Goal: Task Accomplishment & Management: Manage account settings

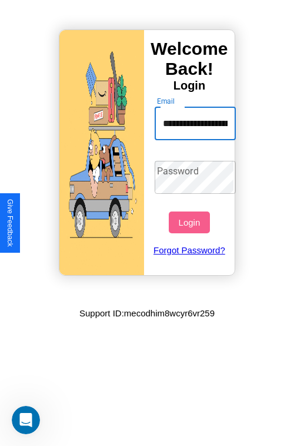
scroll to position [0, 48]
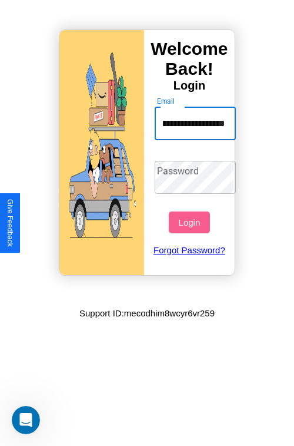
type input "**********"
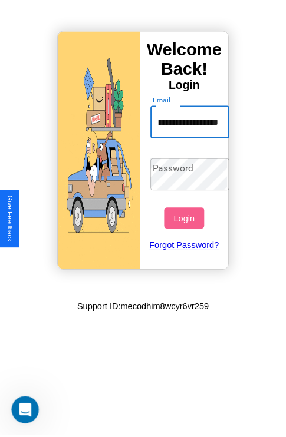
scroll to position [0, 0]
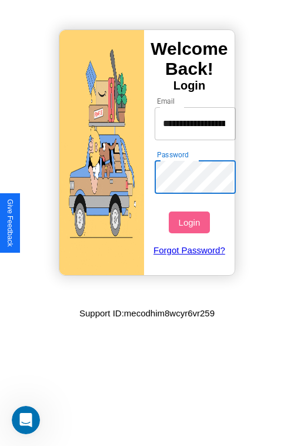
click at [191, 222] on button "Login" at bounding box center [189, 222] width 41 height 22
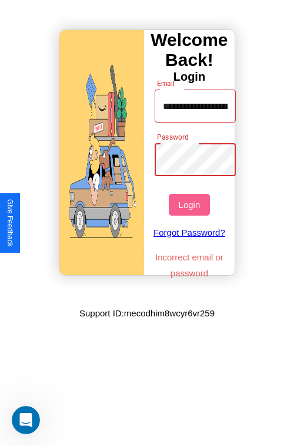
click at [191, 204] on button "Login" at bounding box center [189, 205] width 41 height 22
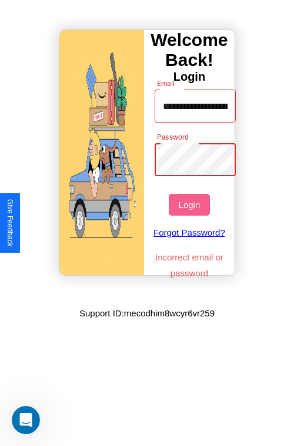
click at [191, 204] on button "Login" at bounding box center [189, 205] width 41 height 22
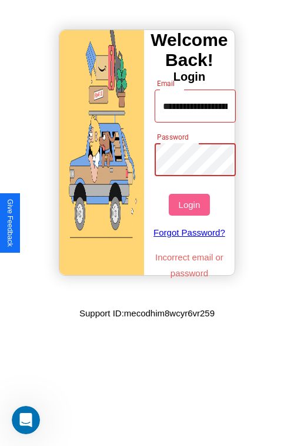
click at [191, 204] on button "Login" at bounding box center [189, 205] width 41 height 22
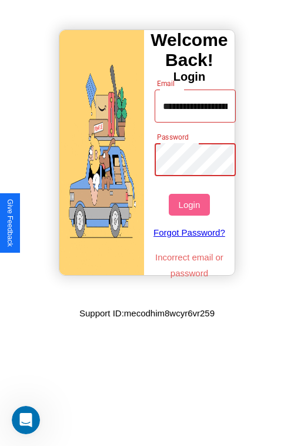
click at [191, 204] on button "Login" at bounding box center [189, 205] width 41 height 22
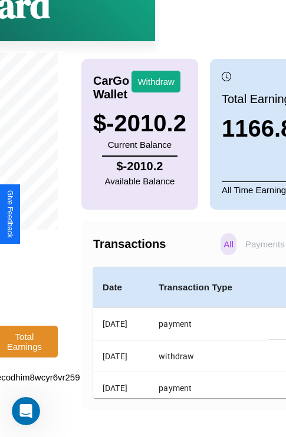
scroll to position [89, 150]
